Goal: Navigation & Orientation: Go to known website

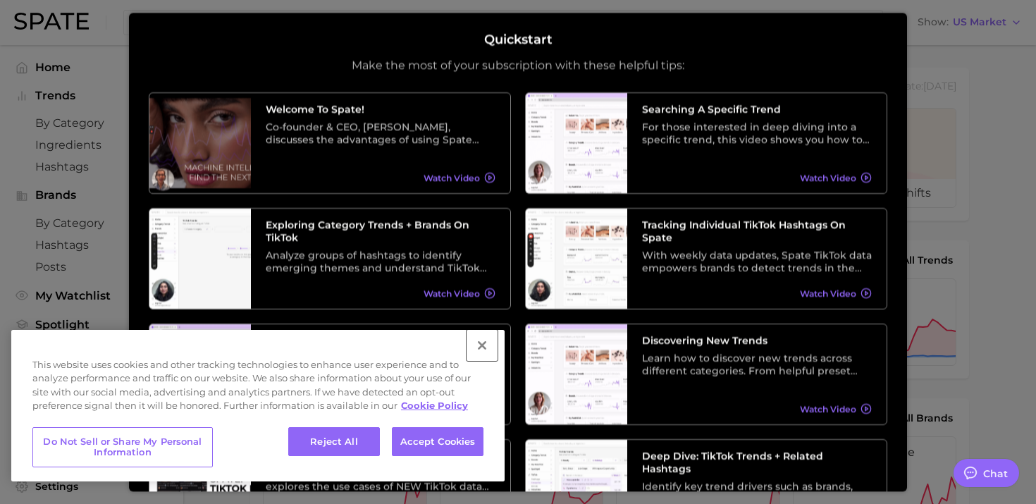
click at [483, 345] on button "Close" at bounding box center [482, 345] width 31 height 31
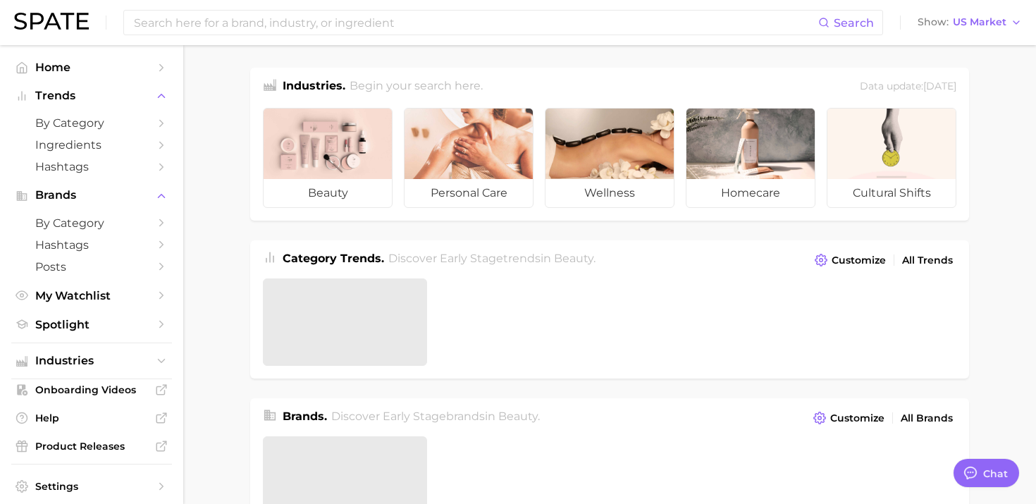
type textarea "x"
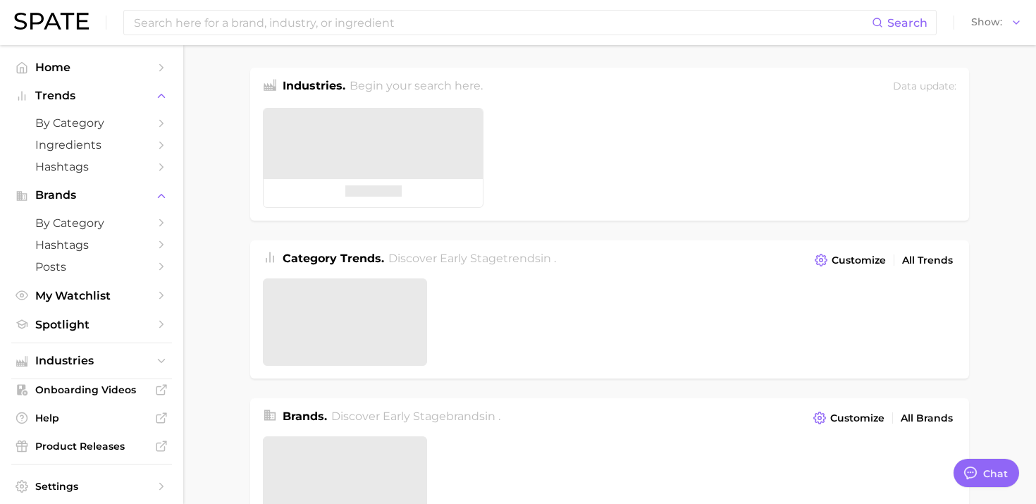
type textarea "x"
